Goal: Understand process/instructions: Learn how to perform a task or action

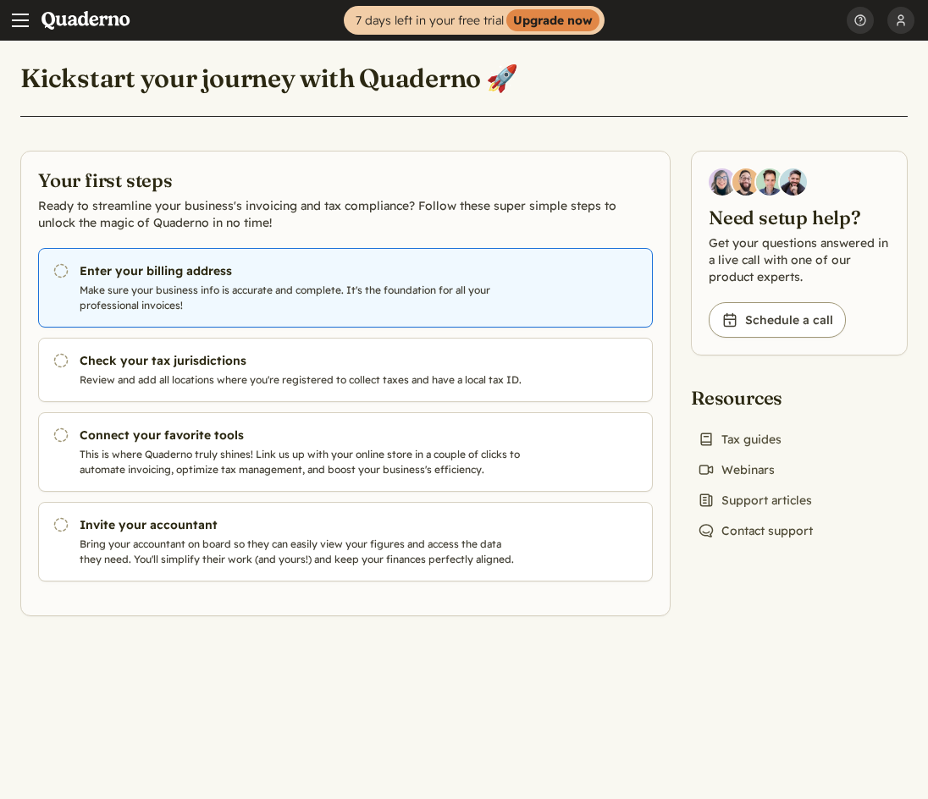
click at [228, 301] on p "Make sure your business info is accurate and complete. It's the foundation for …" at bounding box center [302, 298] width 445 height 30
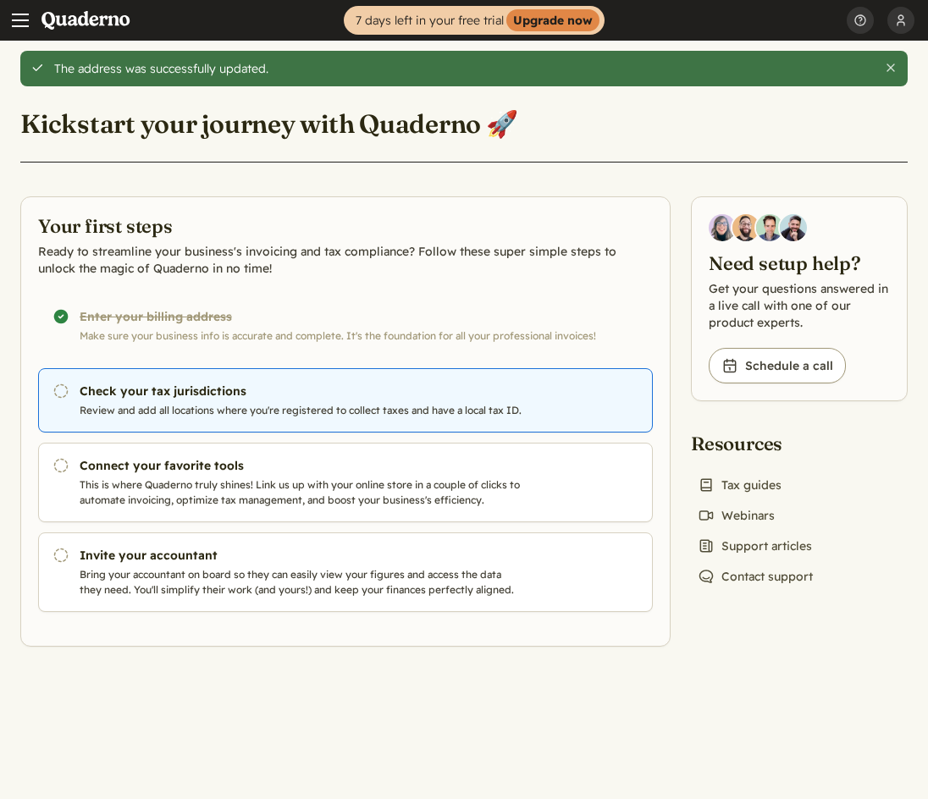
click at [207, 418] on p "Review and add all locations where you're registered to collect taxes and have …" at bounding box center [302, 410] width 445 height 15
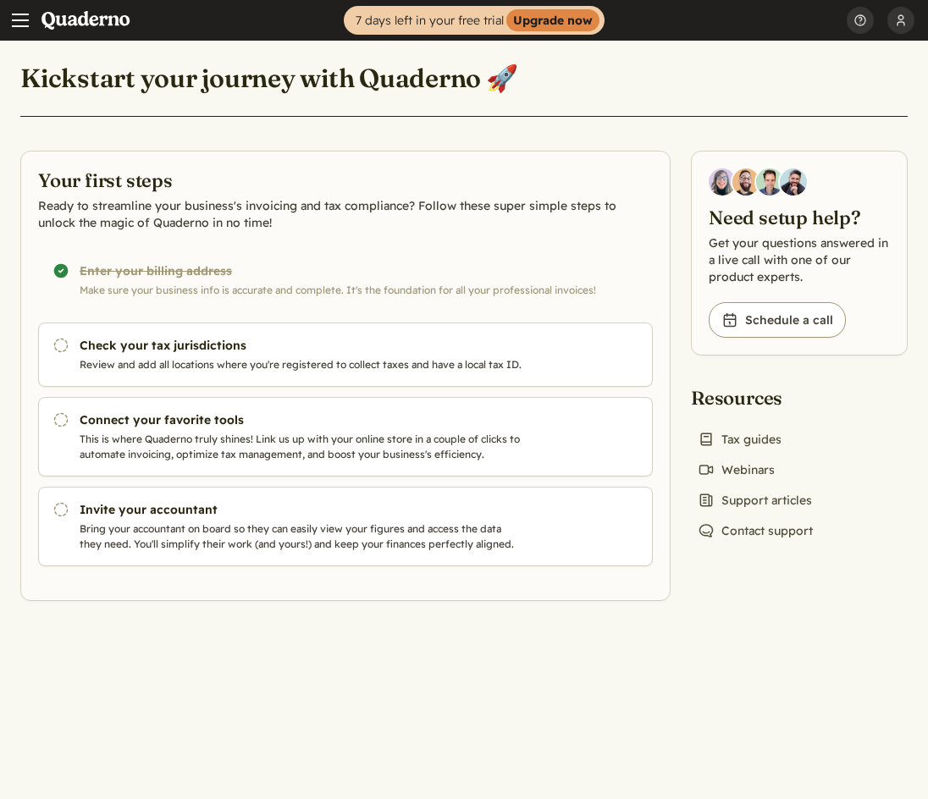
click at [249, 139] on div "Kickstart your journey with Quaderno 🚀 Your first steps Ready to streamline you…" at bounding box center [464, 321] width 928 height 560
click at [96, 12] on link "Home" at bounding box center [92, 20] width 102 height 41
click at [107, 5] on link "Home" at bounding box center [92, 20] width 102 height 41
click at [109, 15] on link "Home" at bounding box center [92, 20] width 102 height 41
